Goal: Task Accomplishment & Management: Complete application form

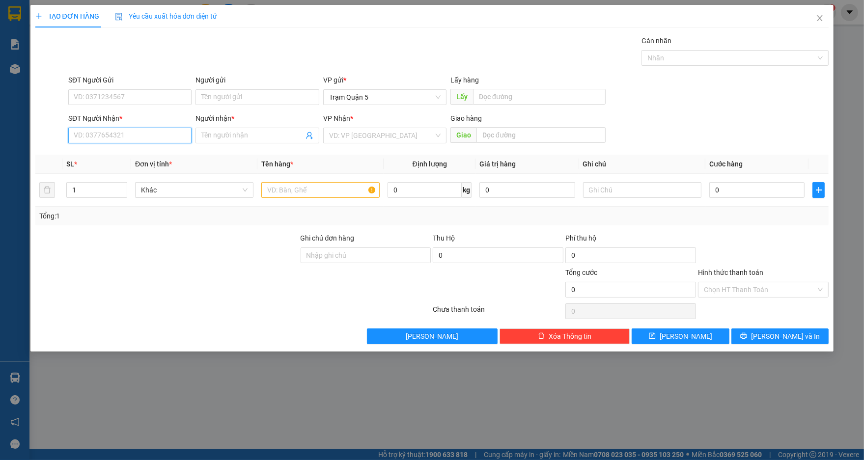
click at [165, 136] on input "SĐT Người Nhận *" at bounding box center [129, 136] width 123 height 16
click at [131, 154] on div "0944884498 - YÉN" at bounding box center [129, 155] width 111 height 11
type input "0944884498"
type input "YÉN"
type input "14.330.000"
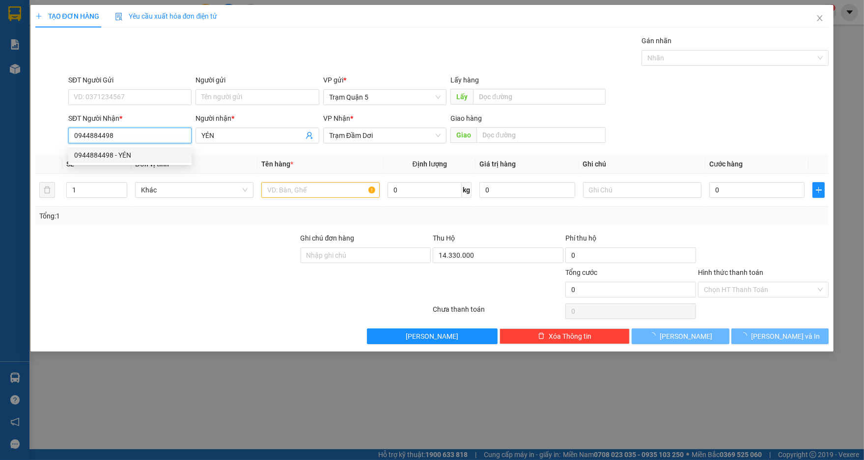
type input "160.000"
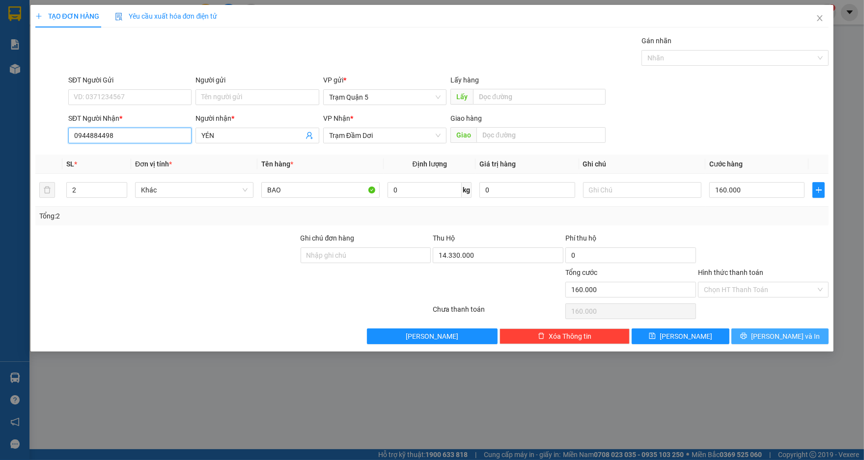
type input "0944884498"
click at [788, 338] on span "[PERSON_NAME] và In" at bounding box center [785, 336] width 69 height 11
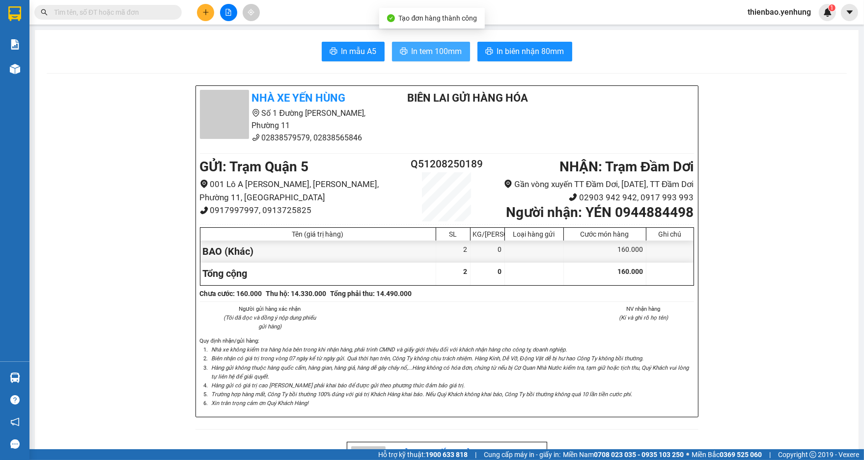
click at [440, 49] on span "In tem 100mm" at bounding box center [437, 51] width 51 height 12
drag, startPoint x: 414, startPoint y: 51, endPoint x: 413, endPoint y: 63, distance: 12.8
click at [415, 51] on span "In tem 100mm" at bounding box center [437, 51] width 51 height 12
click at [442, 52] on span "In tem 100mm" at bounding box center [437, 51] width 51 height 12
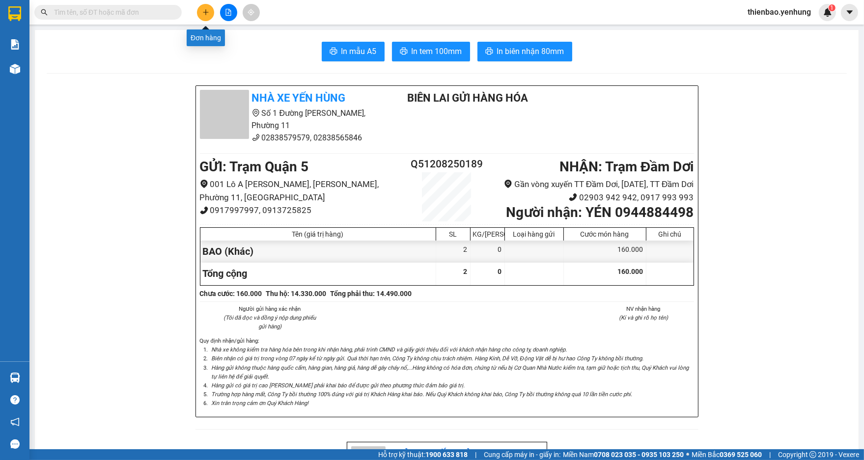
click at [205, 12] on icon "plus" at bounding box center [205, 12] width 7 height 7
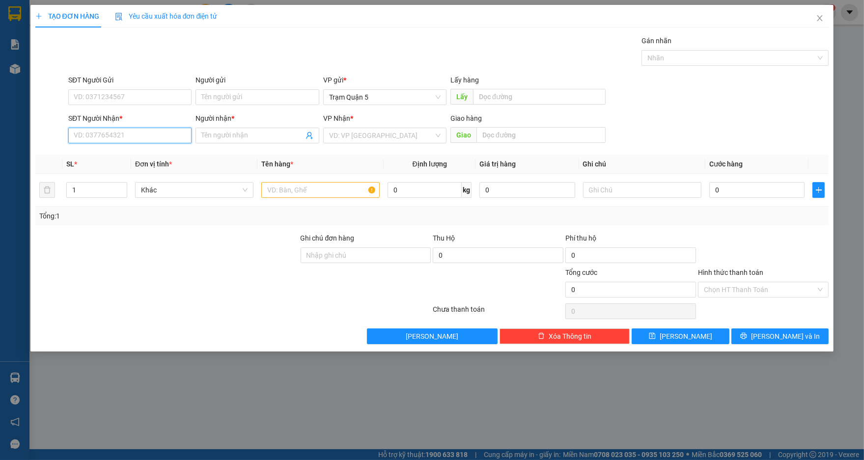
click at [172, 134] on input "SĐT Người Nhận *" at bounding box center [129, 136] width 123 height 16
type input "0365356757"
click at [153, 152] on div "0365356757 - huong" at bounding box center [129, 155] width 111 height 11
type input "huong"
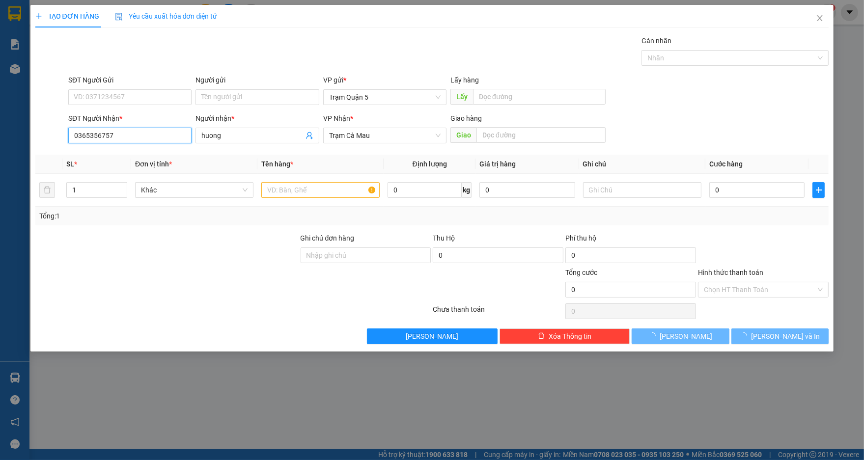
type input "70.000"
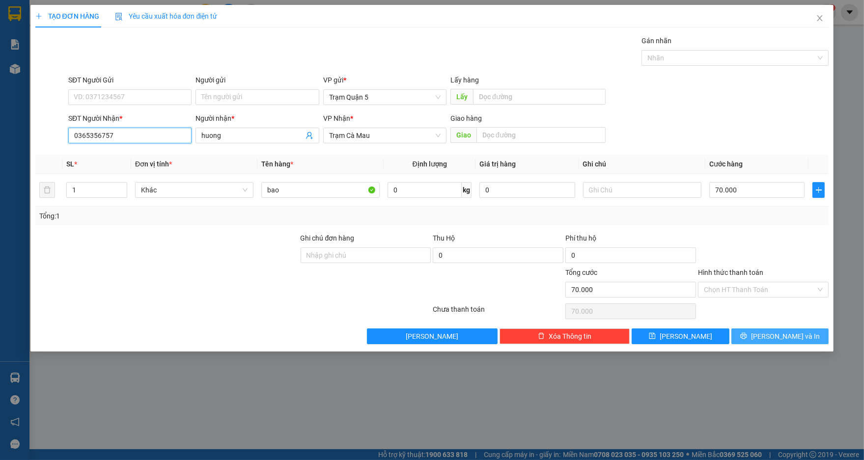
type input "0365356757"
click at [784, 334] on span "[PERSON_NAME] và In" at bounding box center [785, 336] width 69 height 11
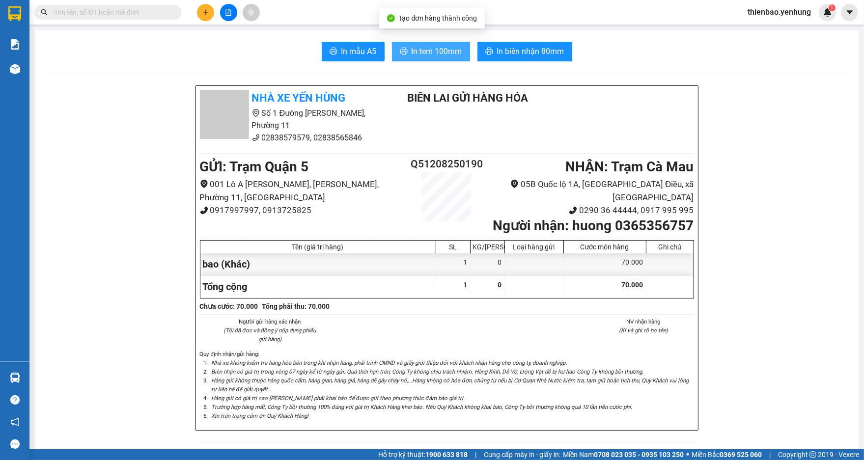
click at [428, 51] on span "In tem 100mm" at bounding box center [437, 51] width 51 height 12
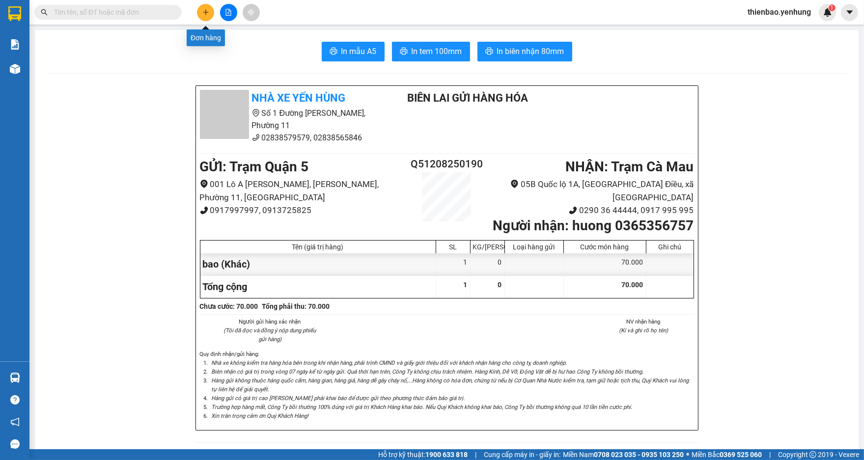
click at [207, 12] on icon "plus" at bounding box center [205, 12] width 5 height 0
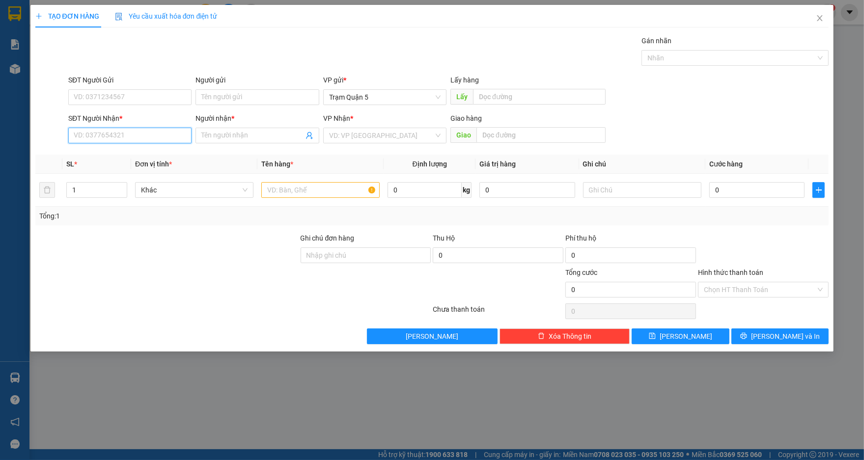
click at [157, 130] on input "SĐT Người Nhận *" at bounding box center [129, 136] width 123 height 16
type input "0908994289"
click at [158, 157] on div "0908994289 - [PERSON_NAME]" at bounding box center [129, 155] width 111 height 11
type input "[PERSON_NAME]"
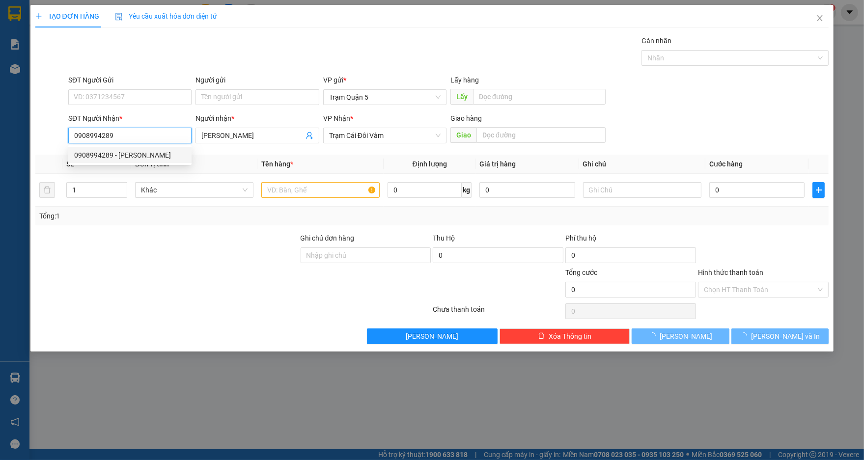
type input "60.000"
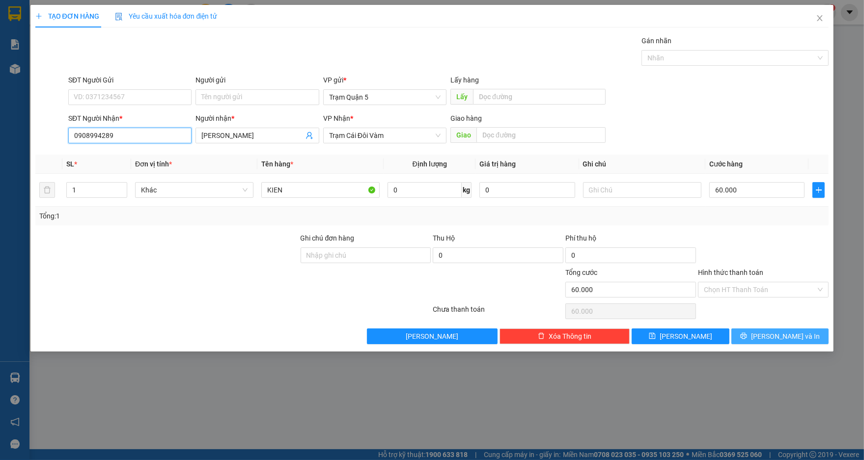
type input "0908994289"
click at [788, 336] on span "[PERSON_NAME] và In" at bounding box center [785, 336] width 69 height 11
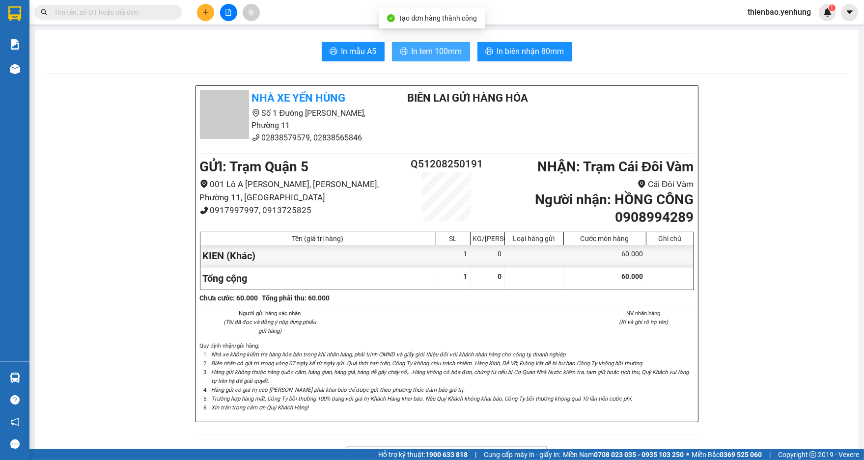
click at [422, 54] on span "In tem 100mm" at bounding box center [437, 51] width 51 height 12
